Goal: Task Accomplishment & Management: Manage account settings

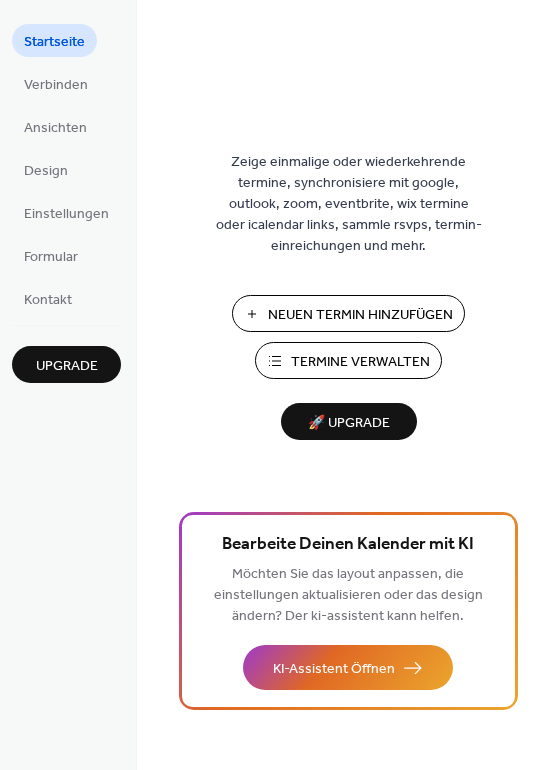
click at [367, 315] on span "Neuen Termin Hinzufügen" at bounding box center [360, 315] width 185 height 21
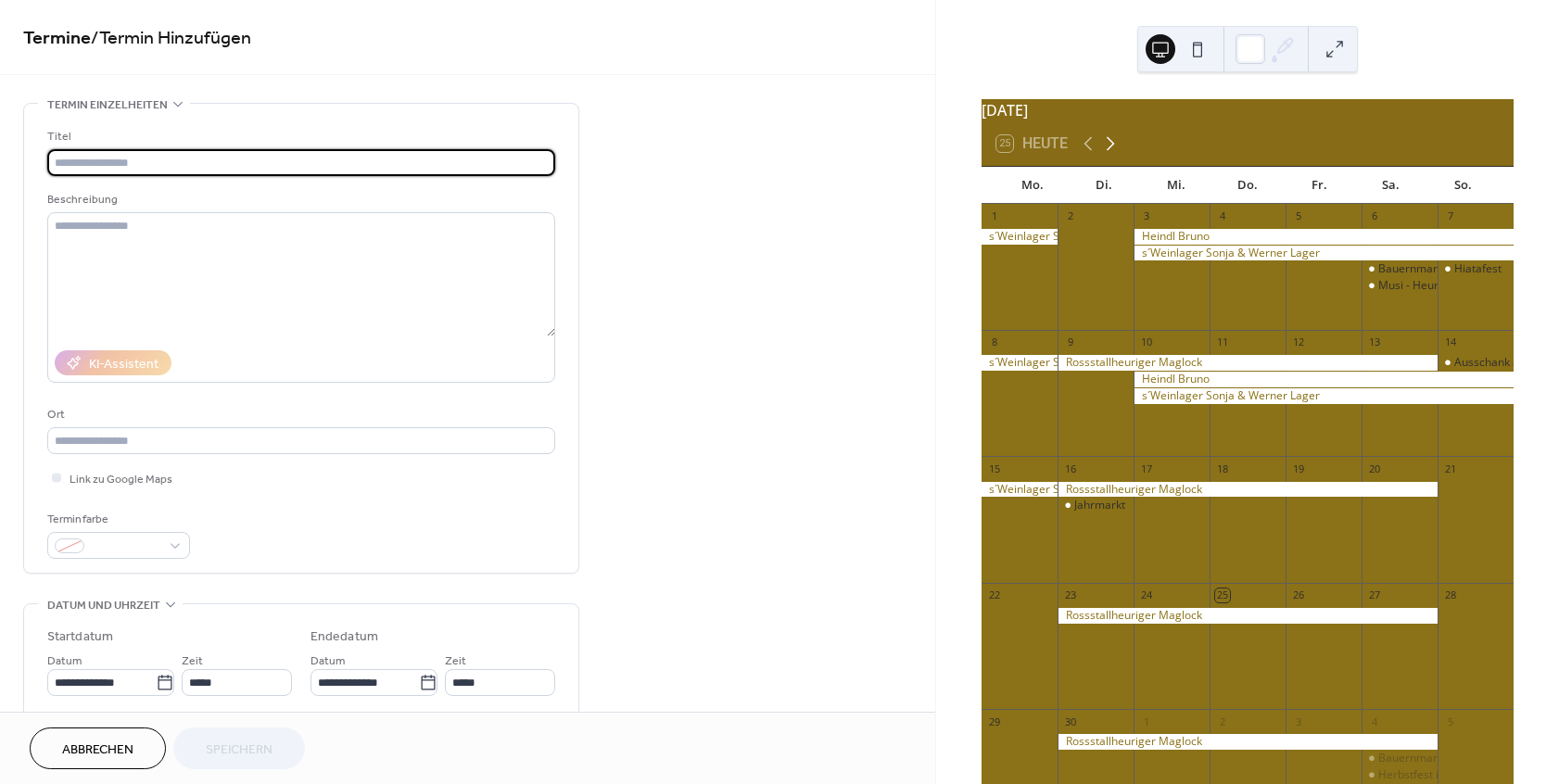
click at [1108, 152] on icon at bounding box center [1110, 144] width 22 height 22
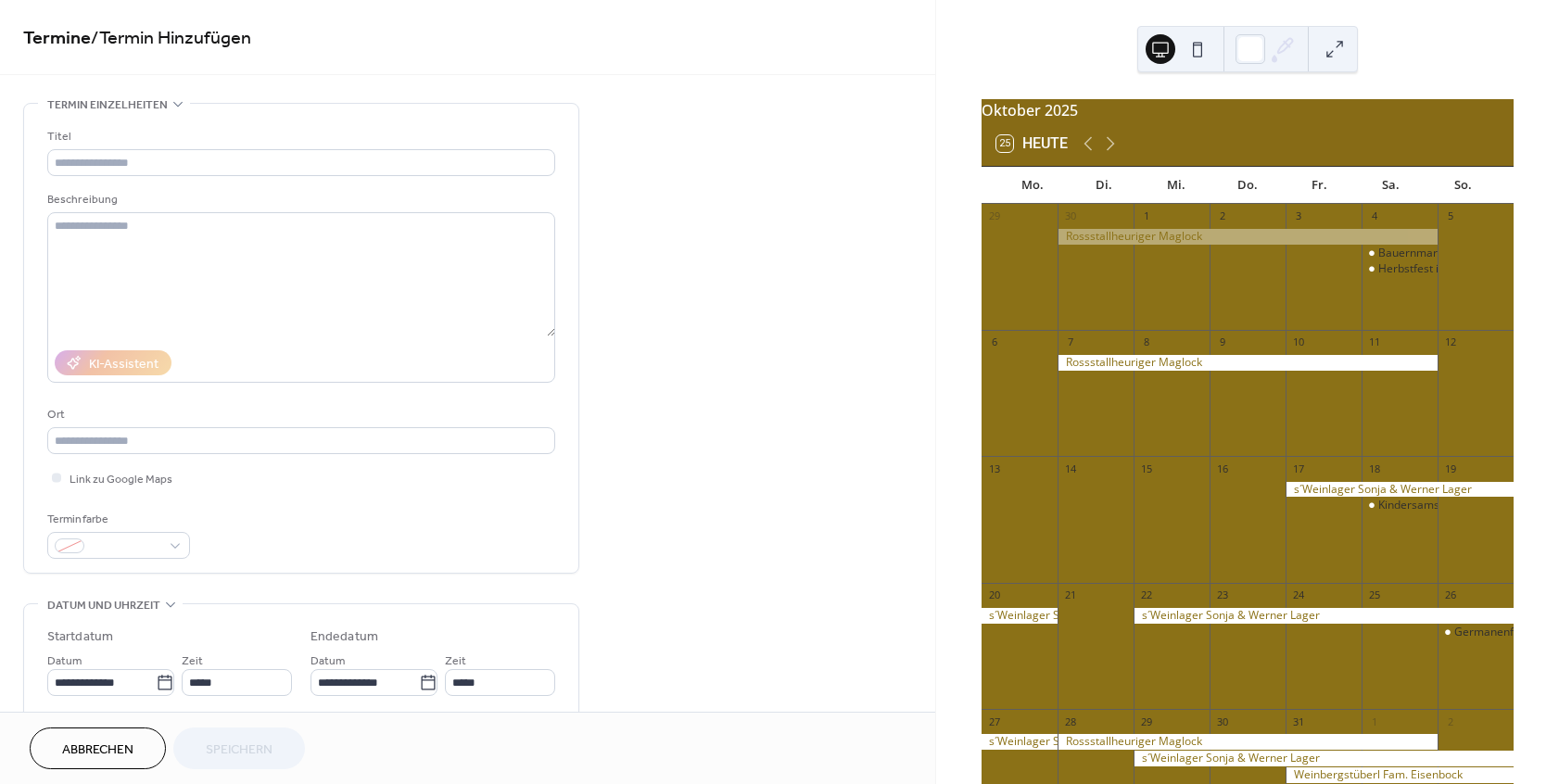
click at [68, 740] on span "Abbrechen" at bounding box center [97, 750] width 71 height 19
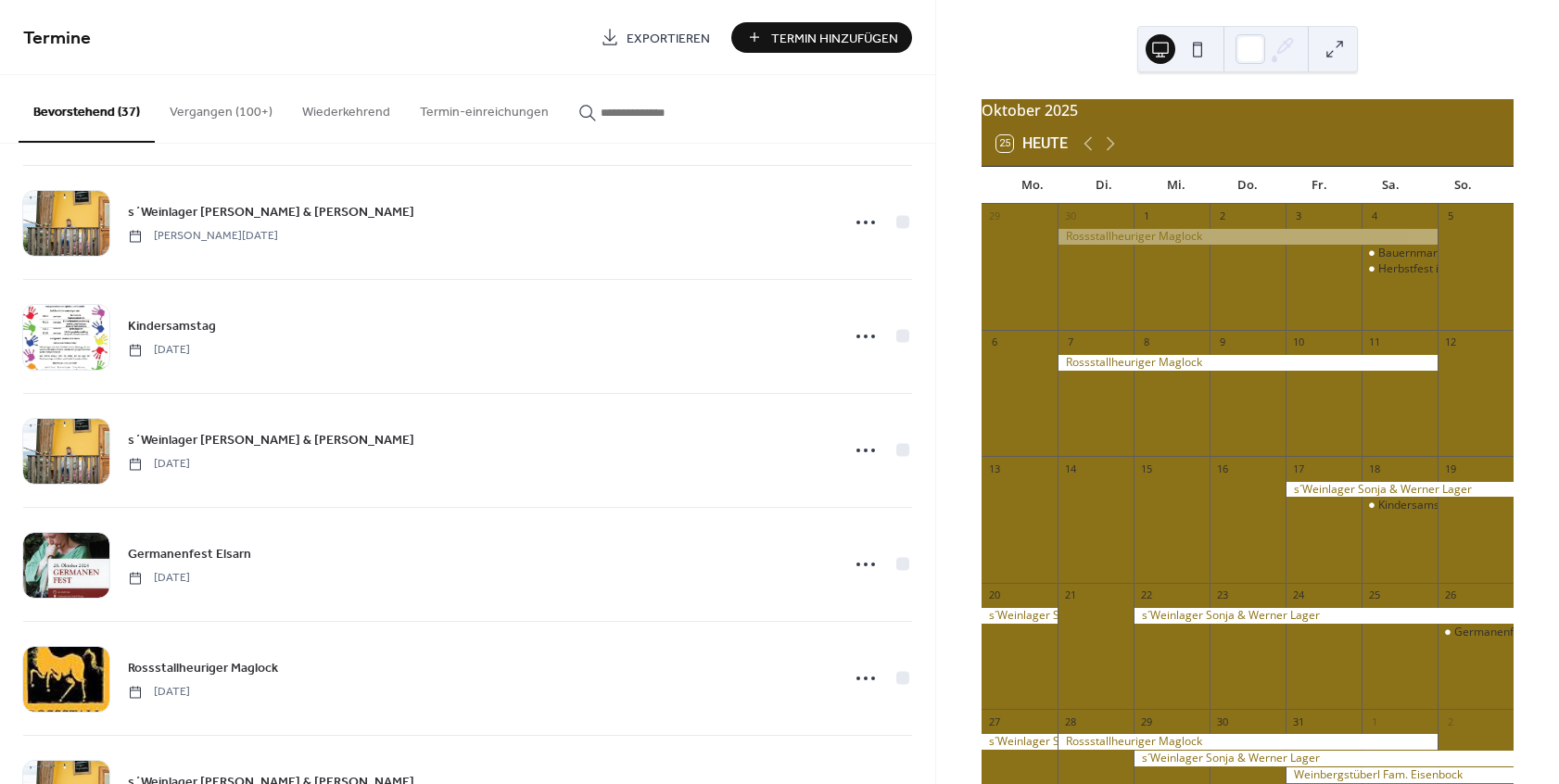
scroll to position [667, 0]
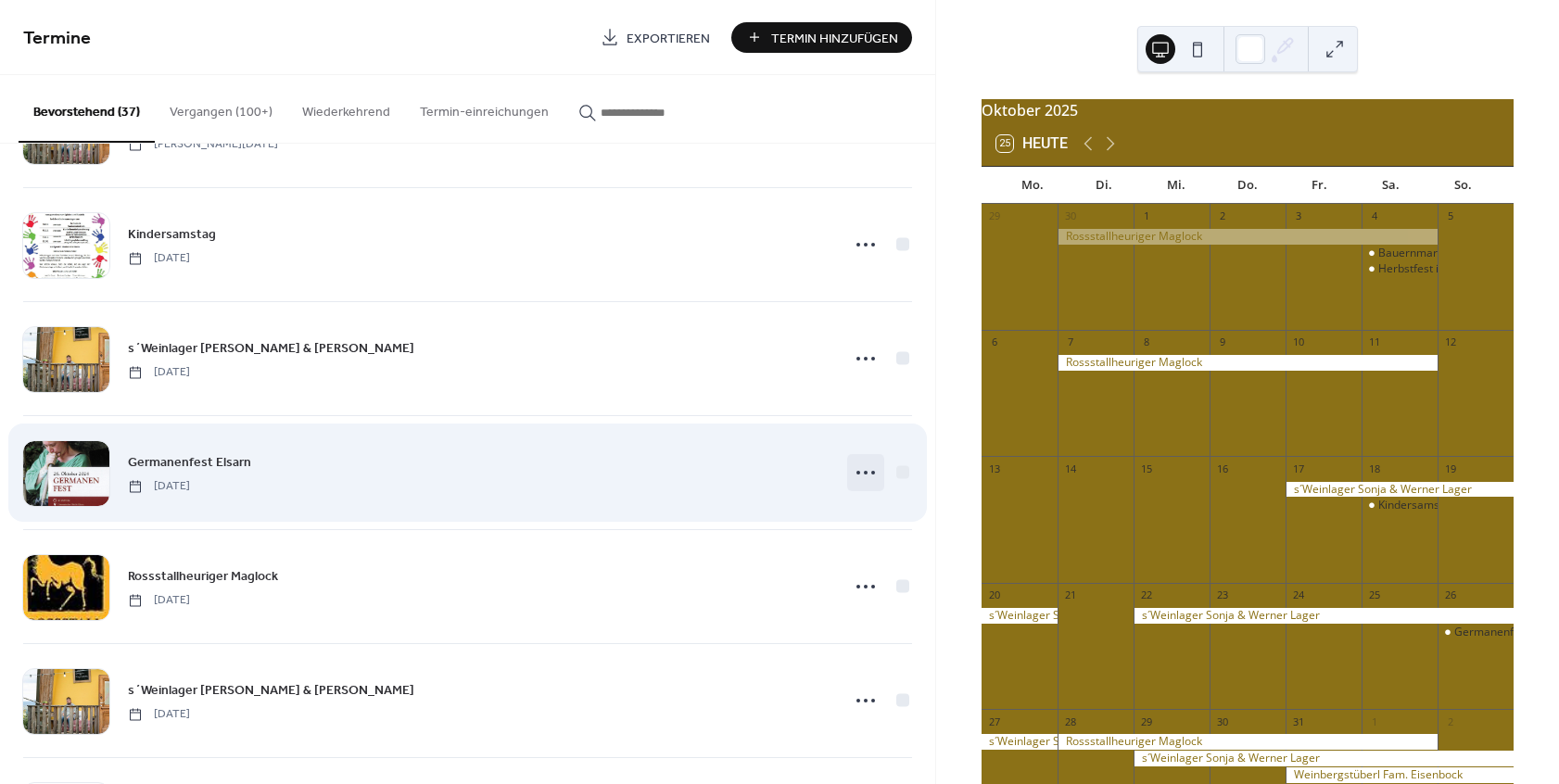
click at [866, 464] on icon at bounding box center [866, 473] width 30 height 30
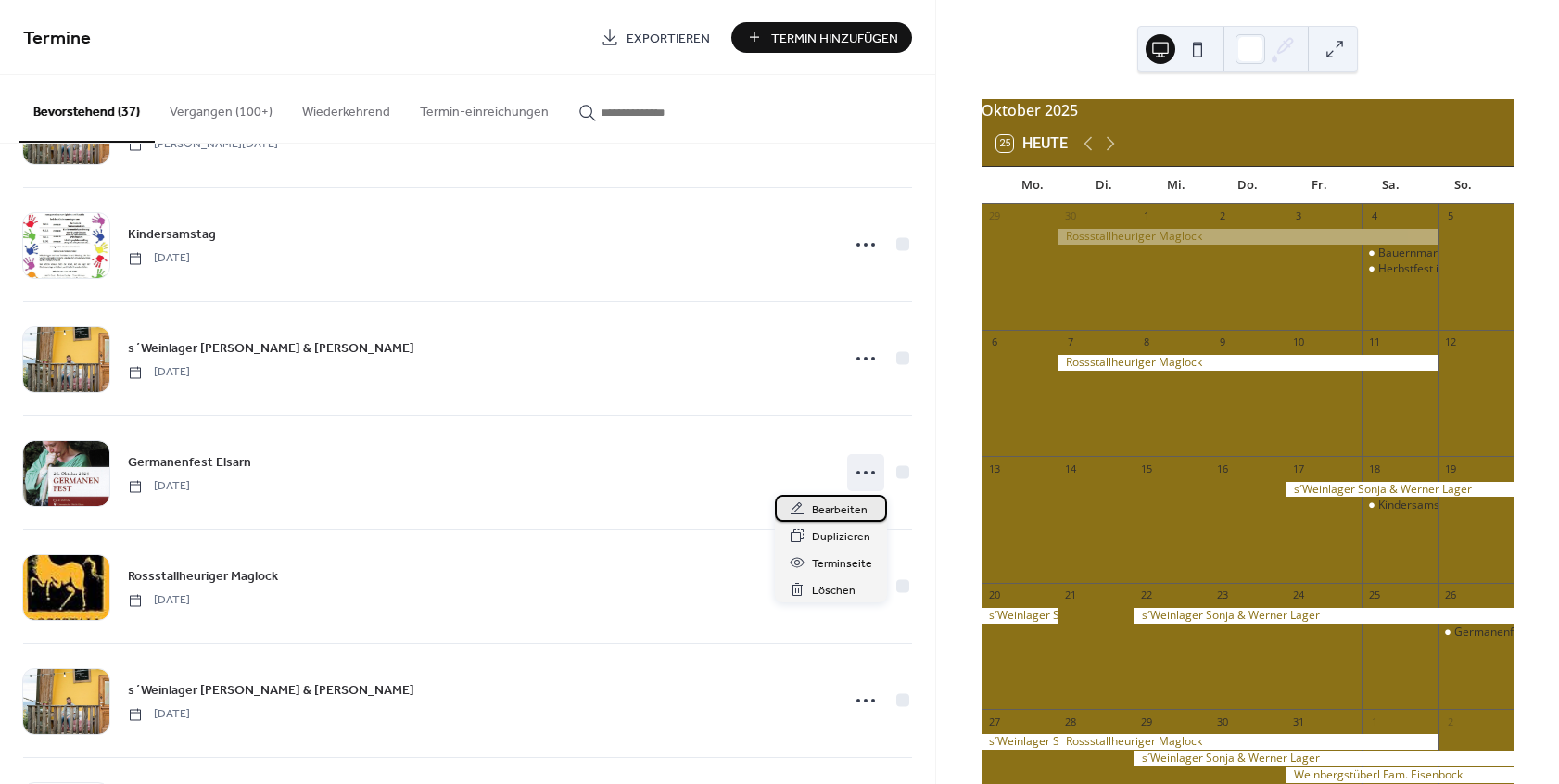
click at [852, 502] on span "Bearbeiten" at bounding box center [840, 510] width 56 height 19
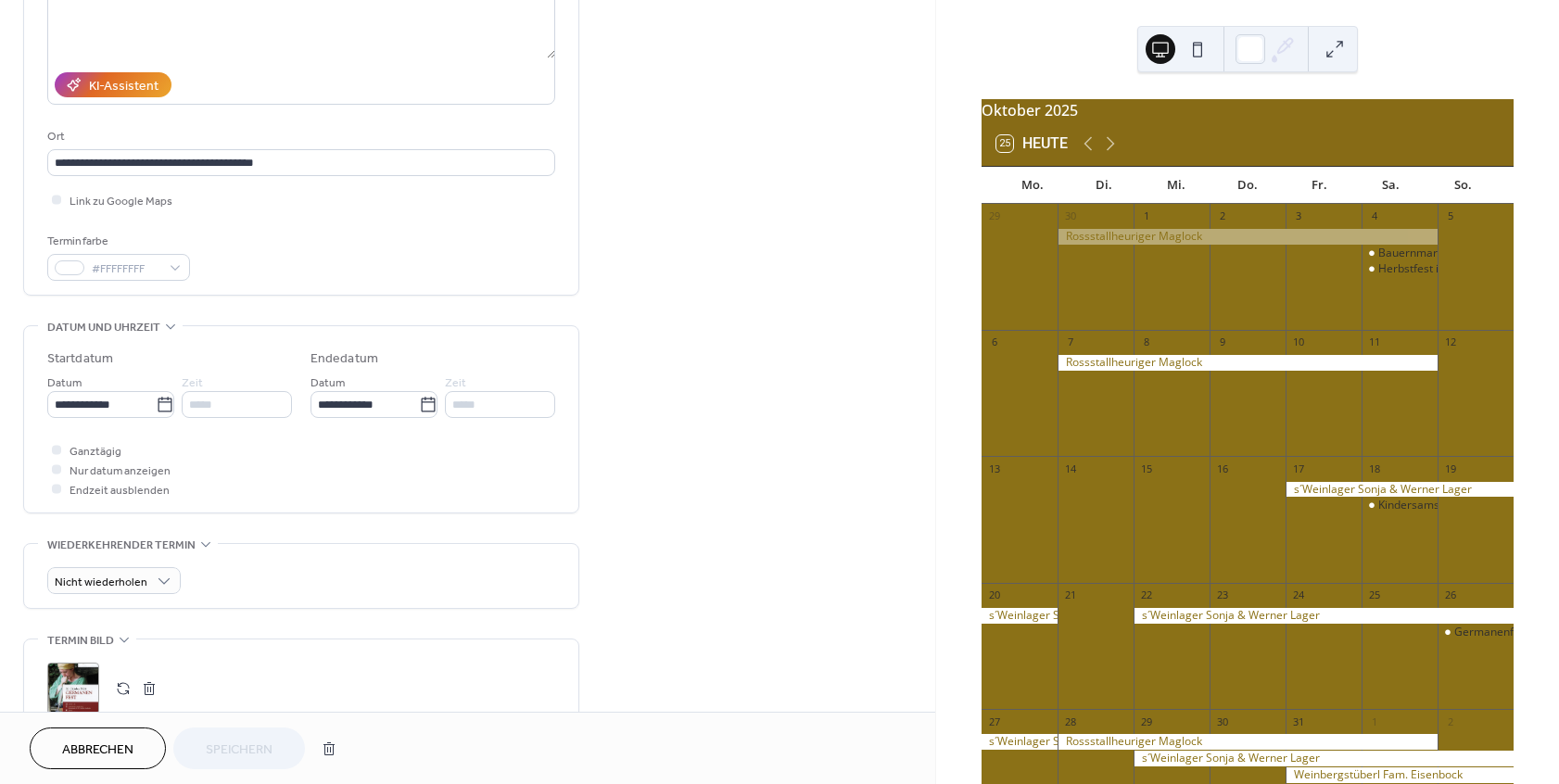
scroll to position [500, 0]
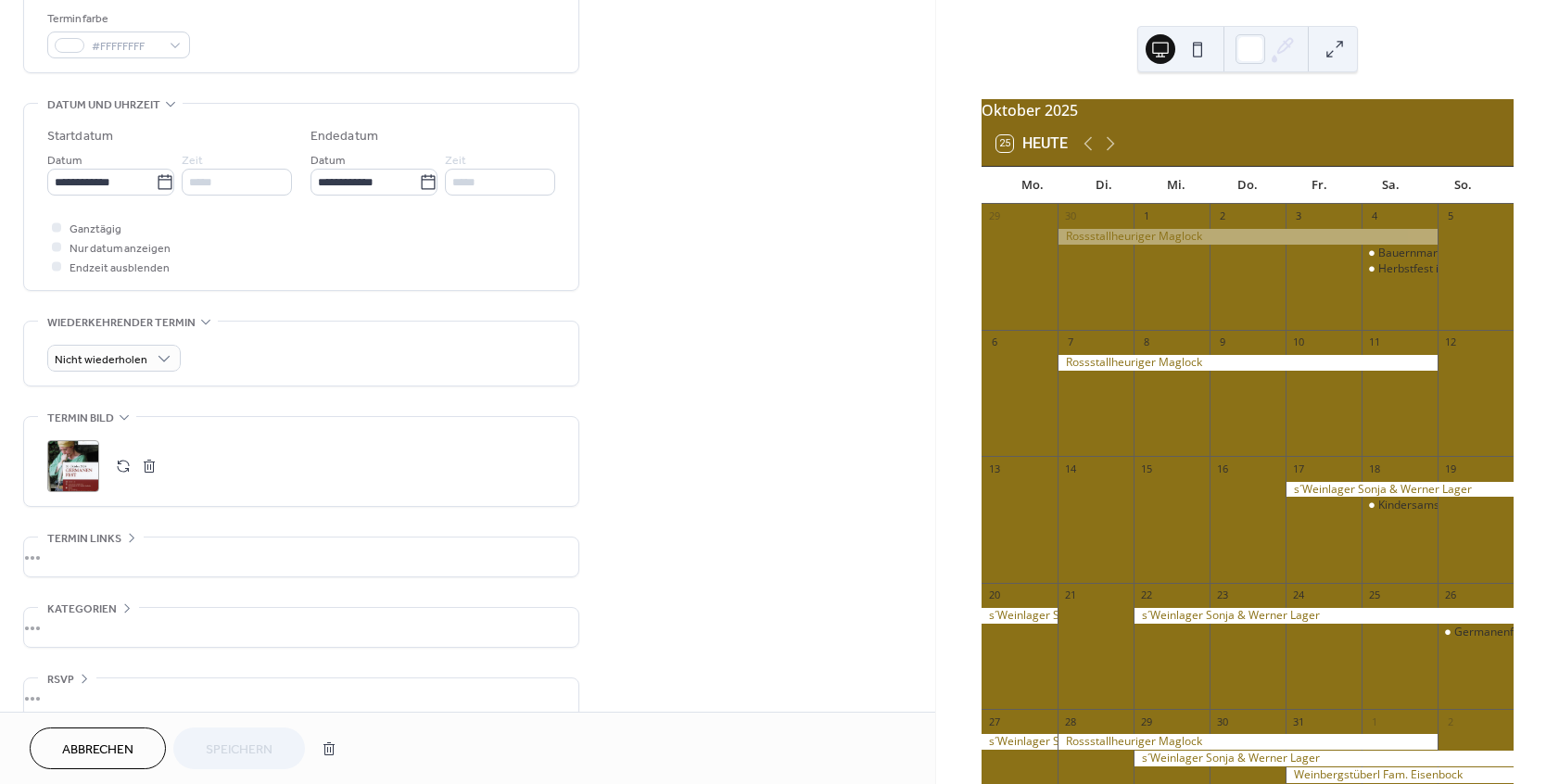
click at [69, 468] on div ";" at bounding box center [73, 466] width 52 height 52
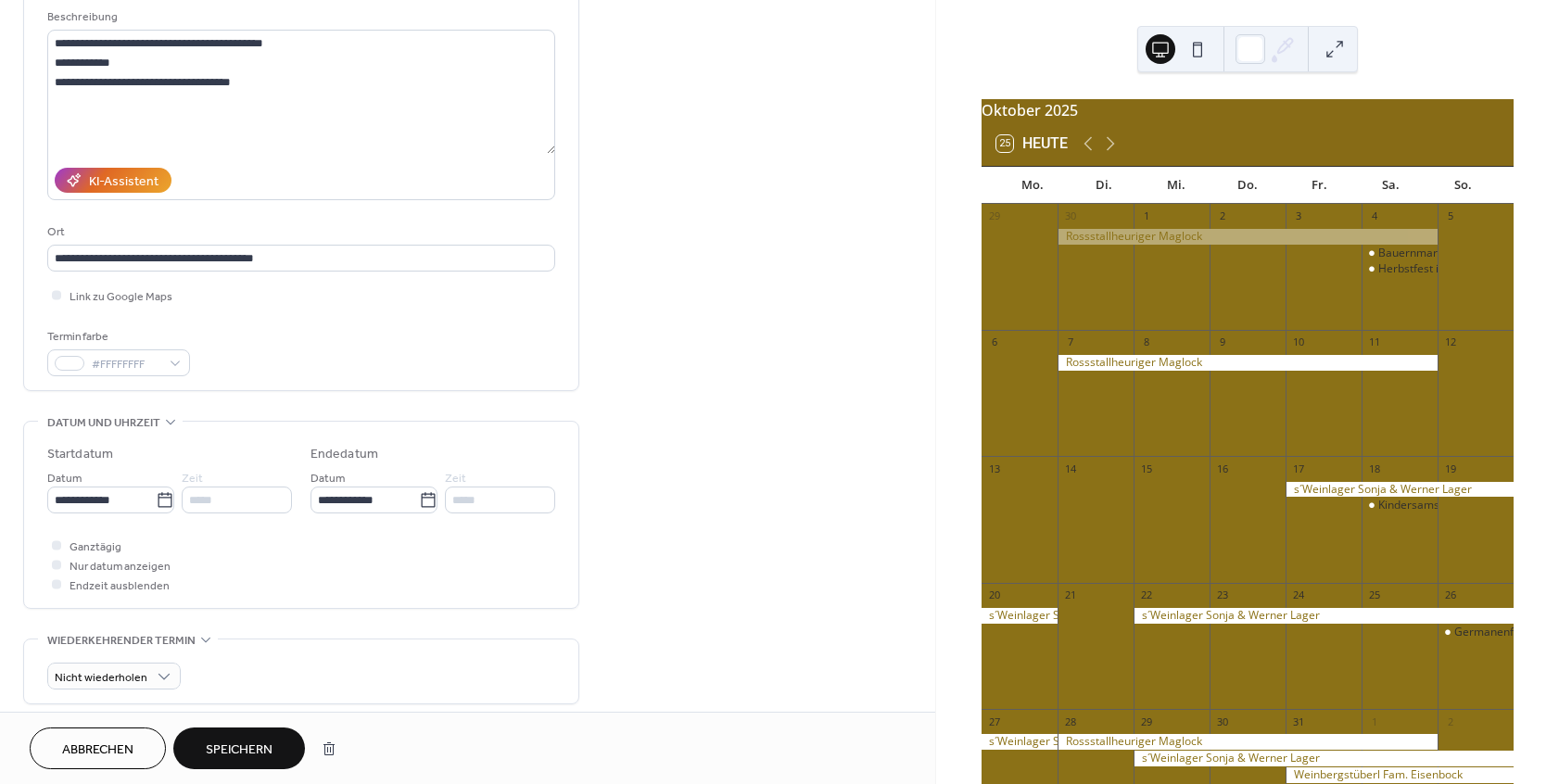
scroll to position [0, 0]
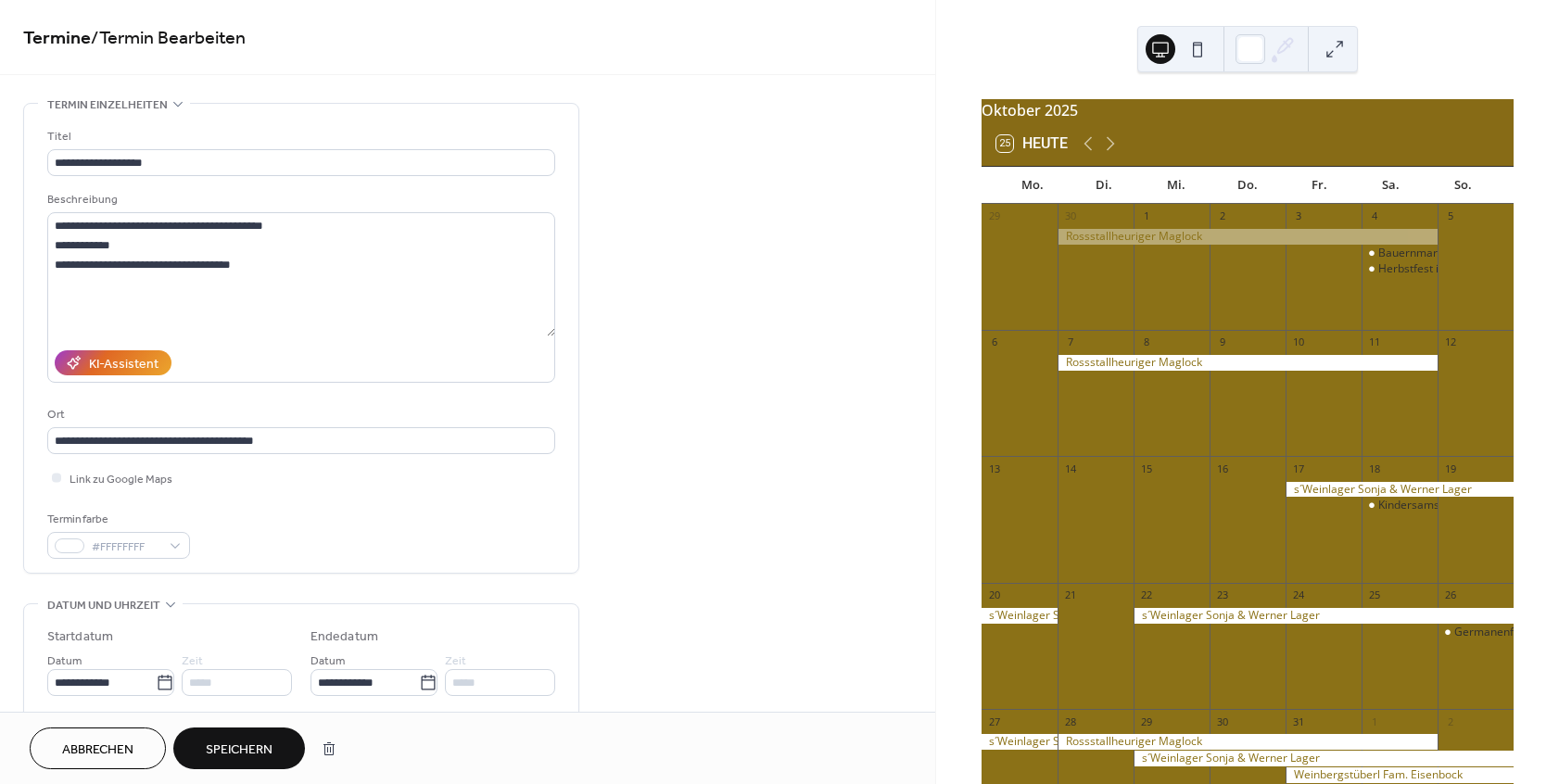
click at [258, 737] on button "Speichern" at bounding box center [239, 748] width 132 height 42
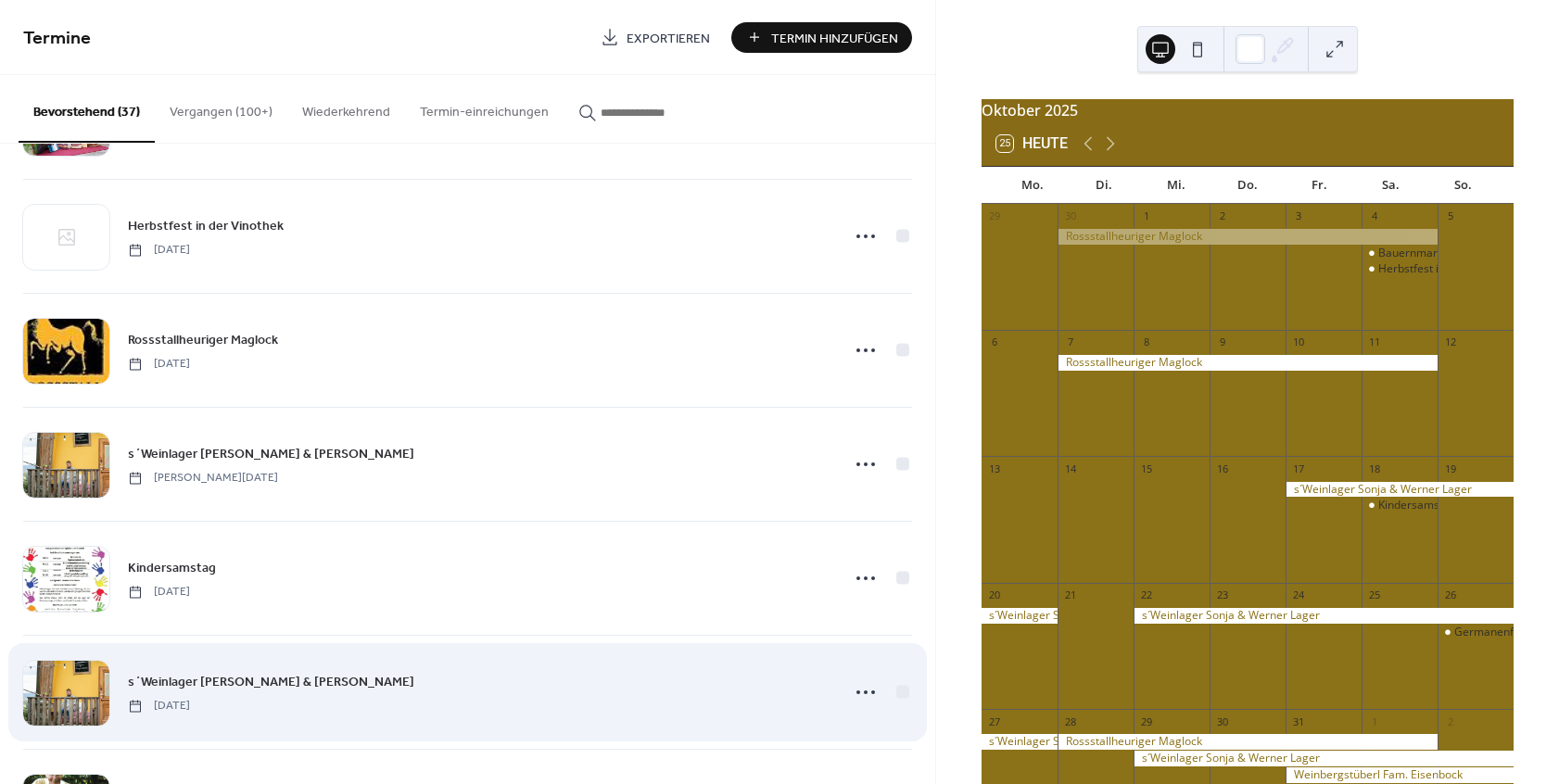
scroll to position [612, 0]
